Goal: Task Accomplishment & Management: Complete application form

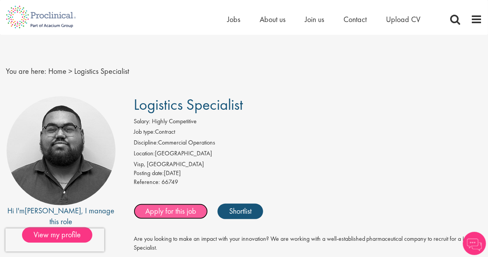
click at [159, 210] on link "Apply for this job" at bounding box center [171, 211] width 74 height 15
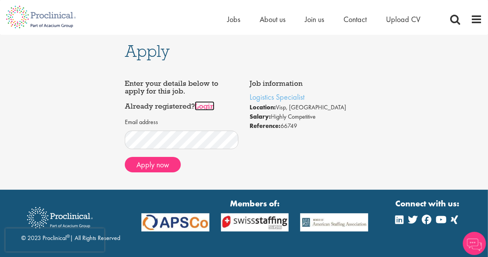
click at [214, 109] on link "Login" at bounding box center [205, 105] width 20 height 9
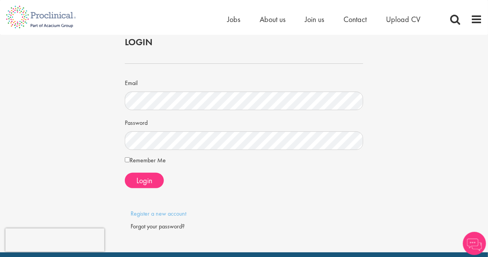
scroll to position [39, 0]
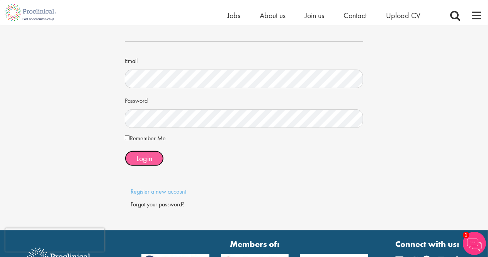
click at [149, 153] on span "Login" at bounding box center [144, 158] width 16 height 10
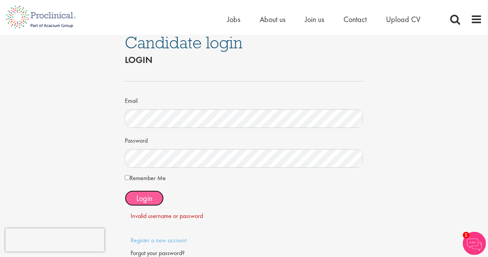
scroll to position [0, 0]
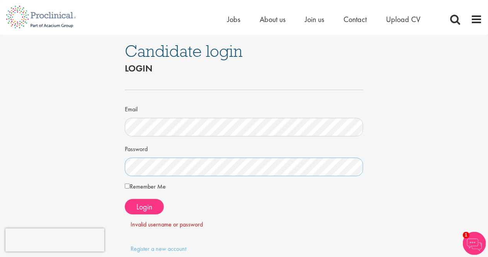
click at [47, 159] on div "Candidate login Login Email Password Remember Me" at bounding box center [243, 161] width 499 height 253
click at [156, 209] on button "Login" at bounding box center [144, 206] width 39 height 15
click at [0, 172] on div "Candidate login Login Email Password Remember Me" at bounding box center [243, 161] width 499 height 253
click at [159, 205] on button "Login" at bounding box center [144, 206] width 39 height 15
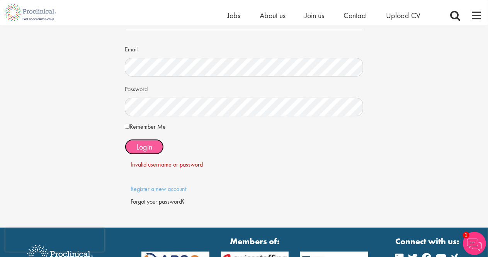
scroll to position [116, 0]
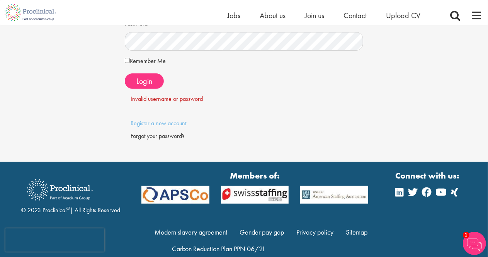
click at [167, 135] on div "Forgot your password?" at bounding box center [244, 136] width 227 height 9
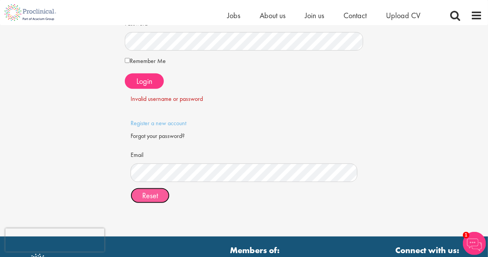
click at [144, 195] on span "Reset" at bounding box center [150, 195] width 16 height 10
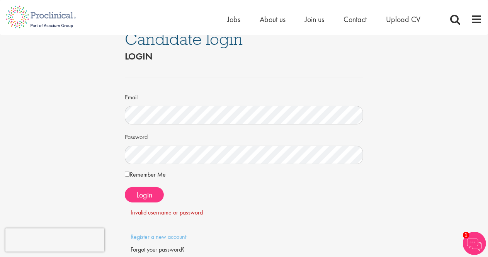
scroll to position [0, 0]
